Goal: Task Accomplishment & Management: Manage account settings

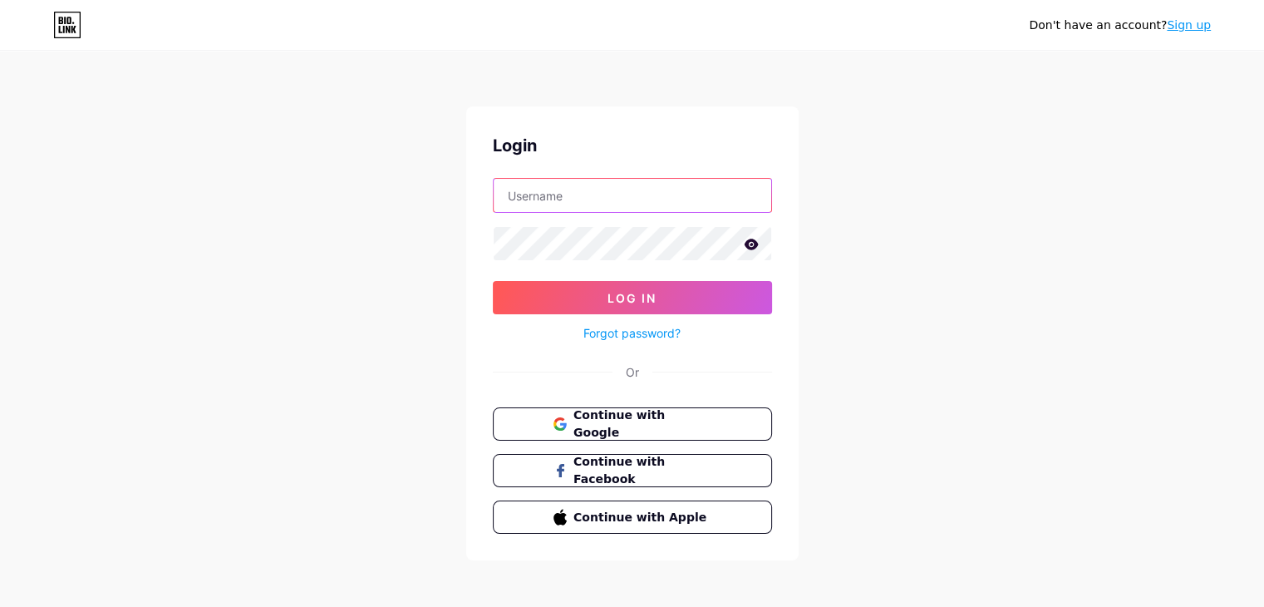
click at [578, 186] on input "text" at bounding box center [633, 195] width 278 height 33
click at [620, 206] on input "text" at bounding box center [633, 195] width 278 height 33
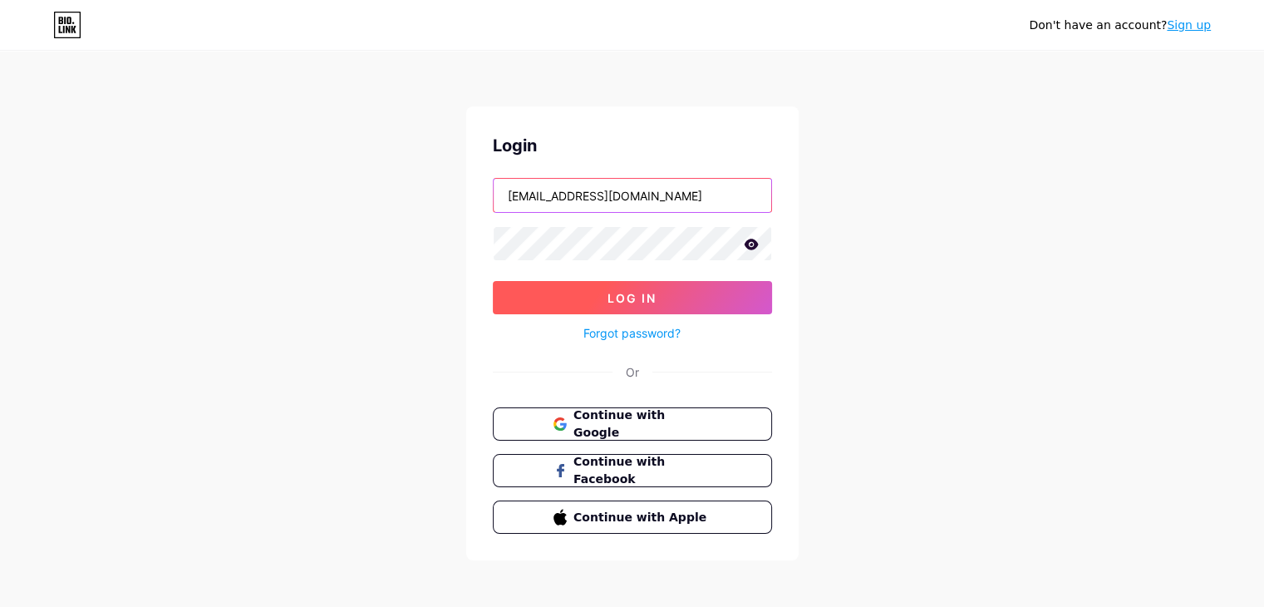
type input "[EMAIL_ADDRESS][DOMAIN_NAME]"
click at [631, 293] on span "Log In" at bounding box center [631, 298] width 49 height 14
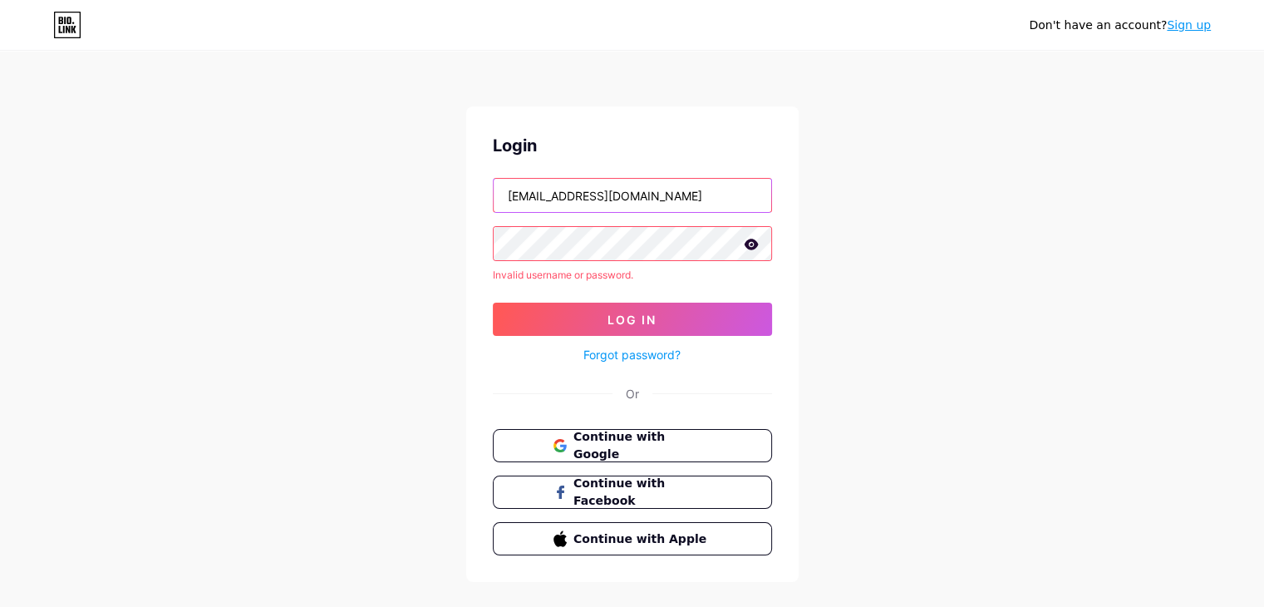
click at [642, 194] on input "[EMAIL_ADDRESS][DOMAIN_NAME]" at bounding box center [633, 195] width 278 height 33
type input "umaimahwordzvibe"
click at [755, 244] on icon at bounding box center [751, 244] width 14 height 11
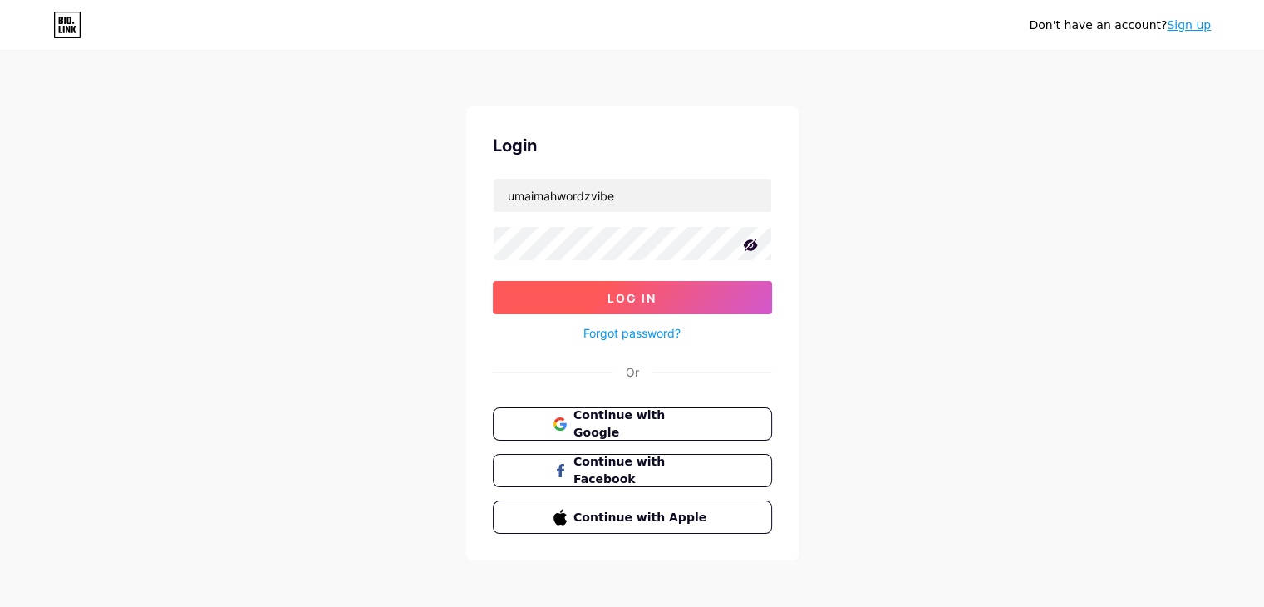
click at [622, 306] on button "Log In" at bounding box center [632, 297] width 279 height 33
